Goal: Check status: Check status

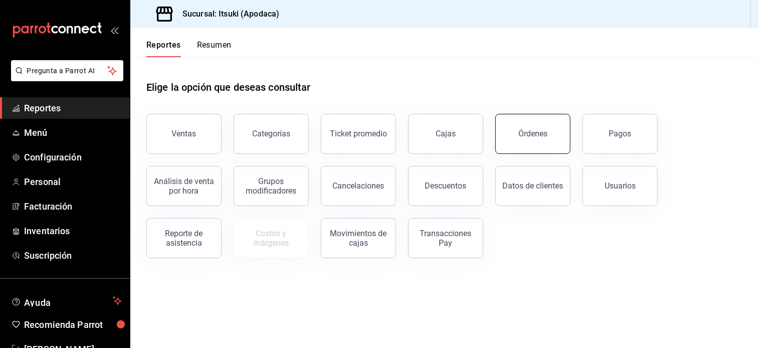
click at [538, 127] on button "Órdenes" at bounding box center [532, 134] width 75 height 40
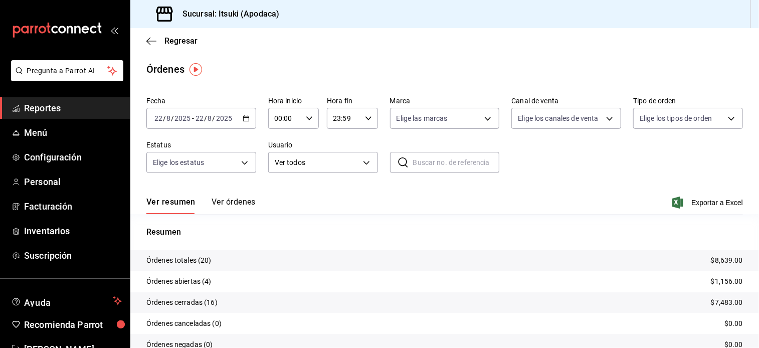
click at [246, 122] on div "[DATE] [DATE] - [DATE] [DATE]" at bounding box center [201, 118] width 110 height 21
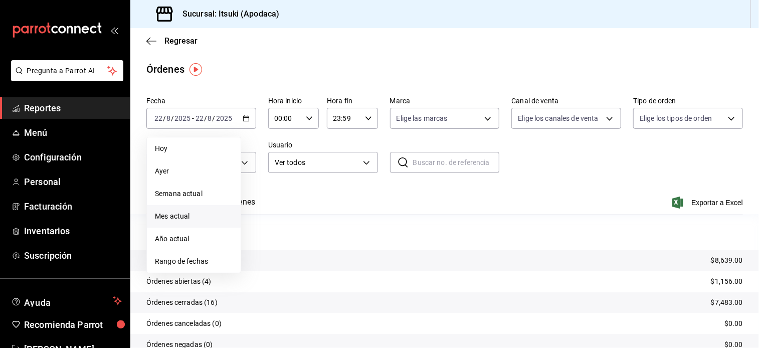
click at [184, 217] on span "Mes actual" at bounding box center [194, 216] width 78 height 11
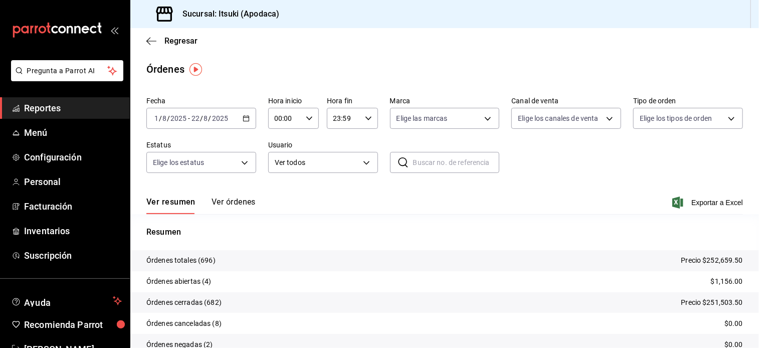
click at [245, 117] on icon "button" at bounding box center [246, 118] width 7 height 7
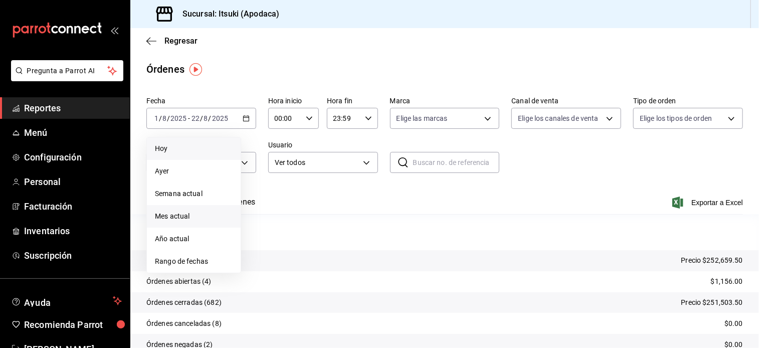
click at [164, 152] on span "Hoy" at bounding box center [194, 148] width 78 height 11
